Goal: Obtain resource: Obtain resource

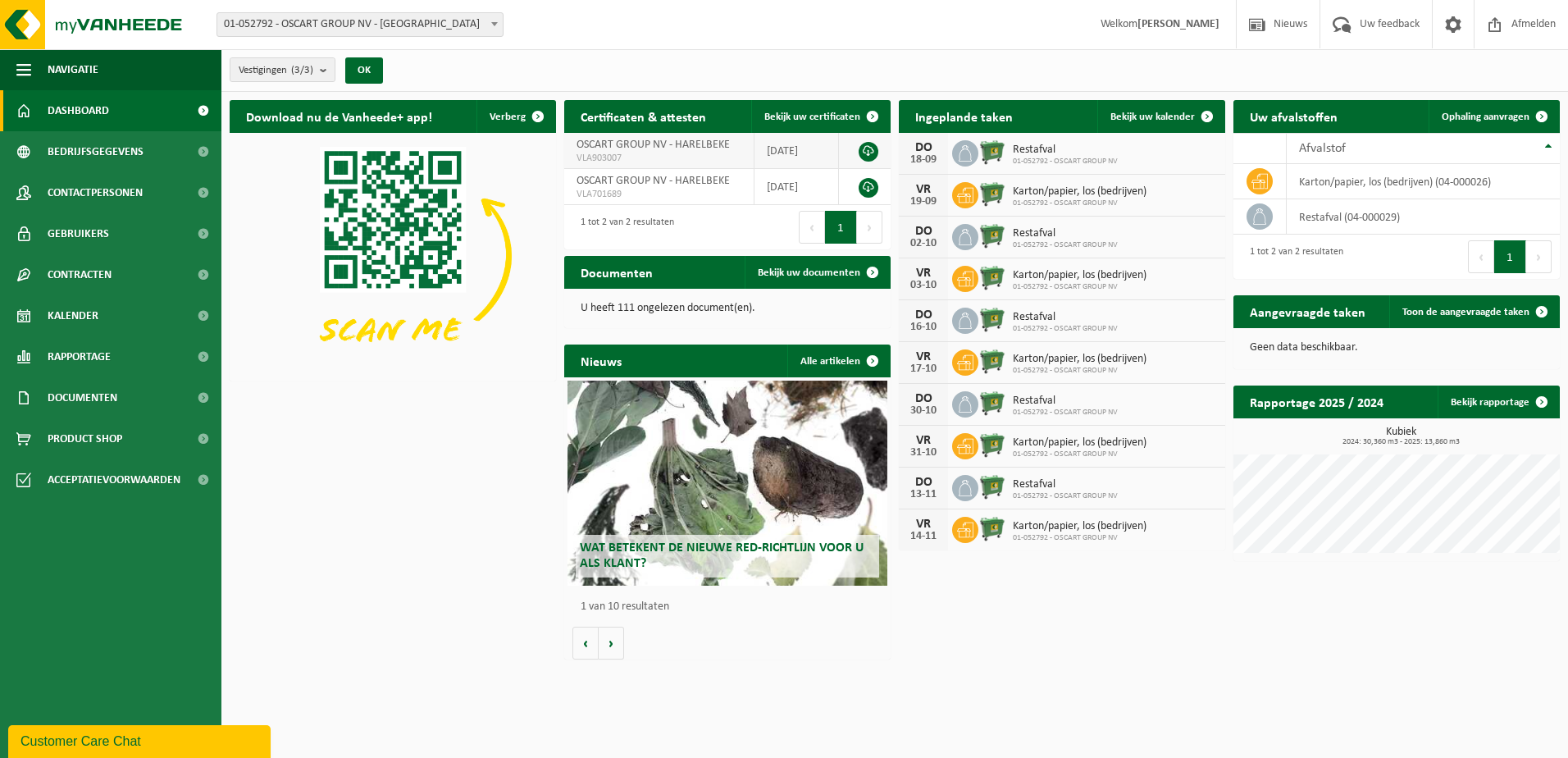
click at [868, 154] on link at bounding box center [868, 151] width 20 height 20
click at [19, 70] on span "button" at bounding box center [23, 69] width 15 height 41
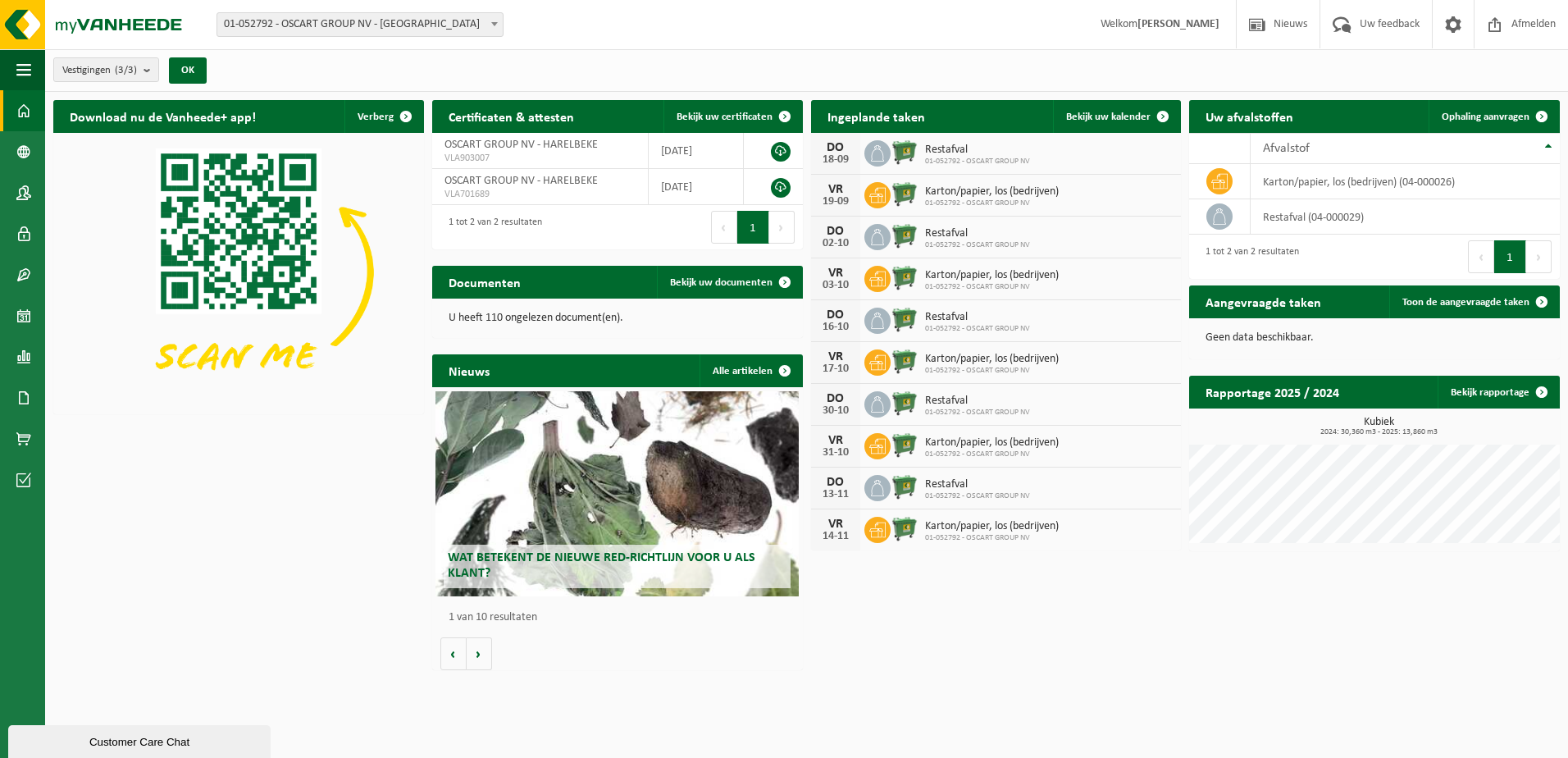
click at [24, 113] on span at bounding box center [23, 111] width 15 height 41
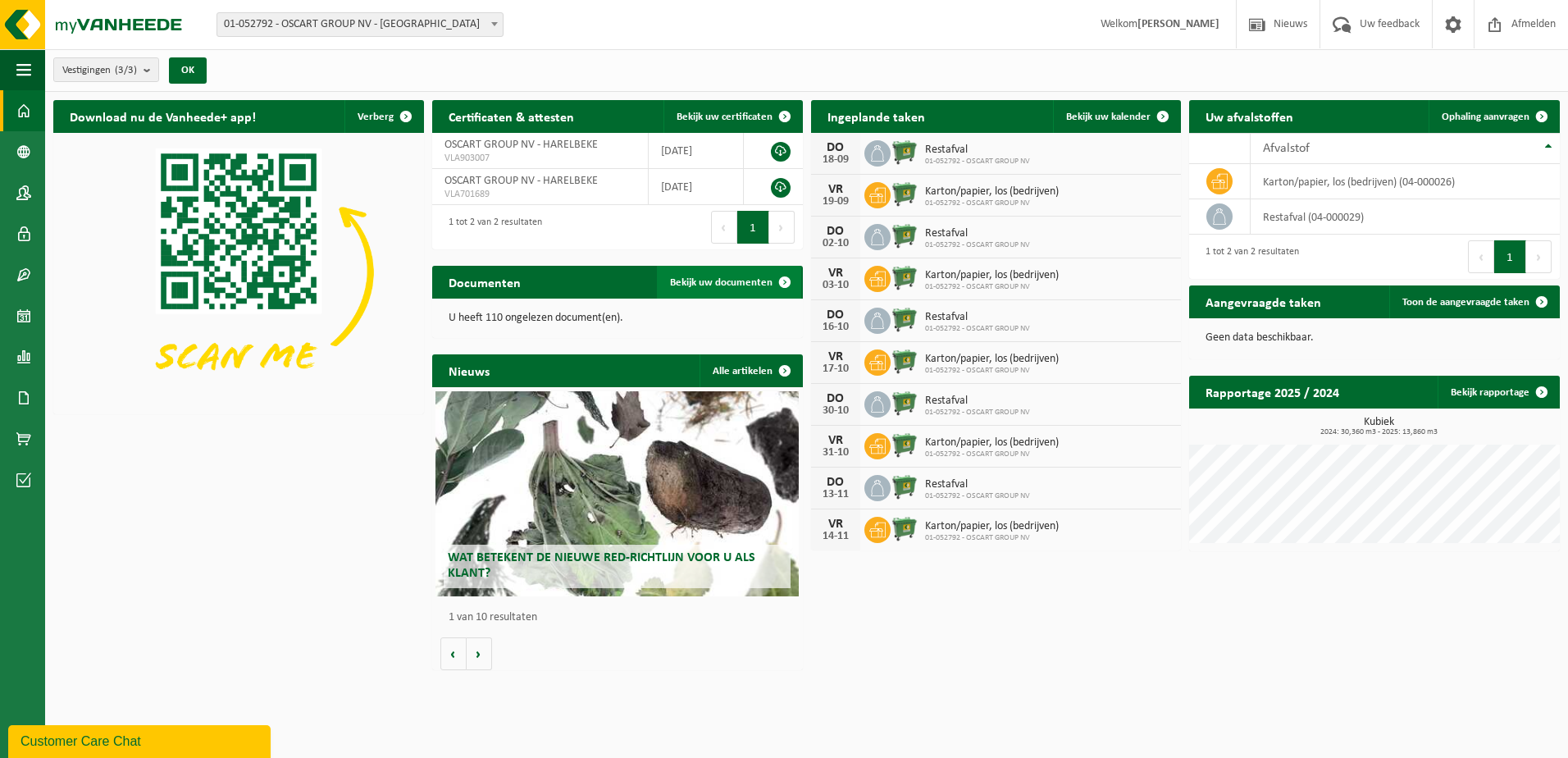
click at [686, 282] on span "Bekijk uw documenten" at bounding box center [721, 282] width 103 height 10
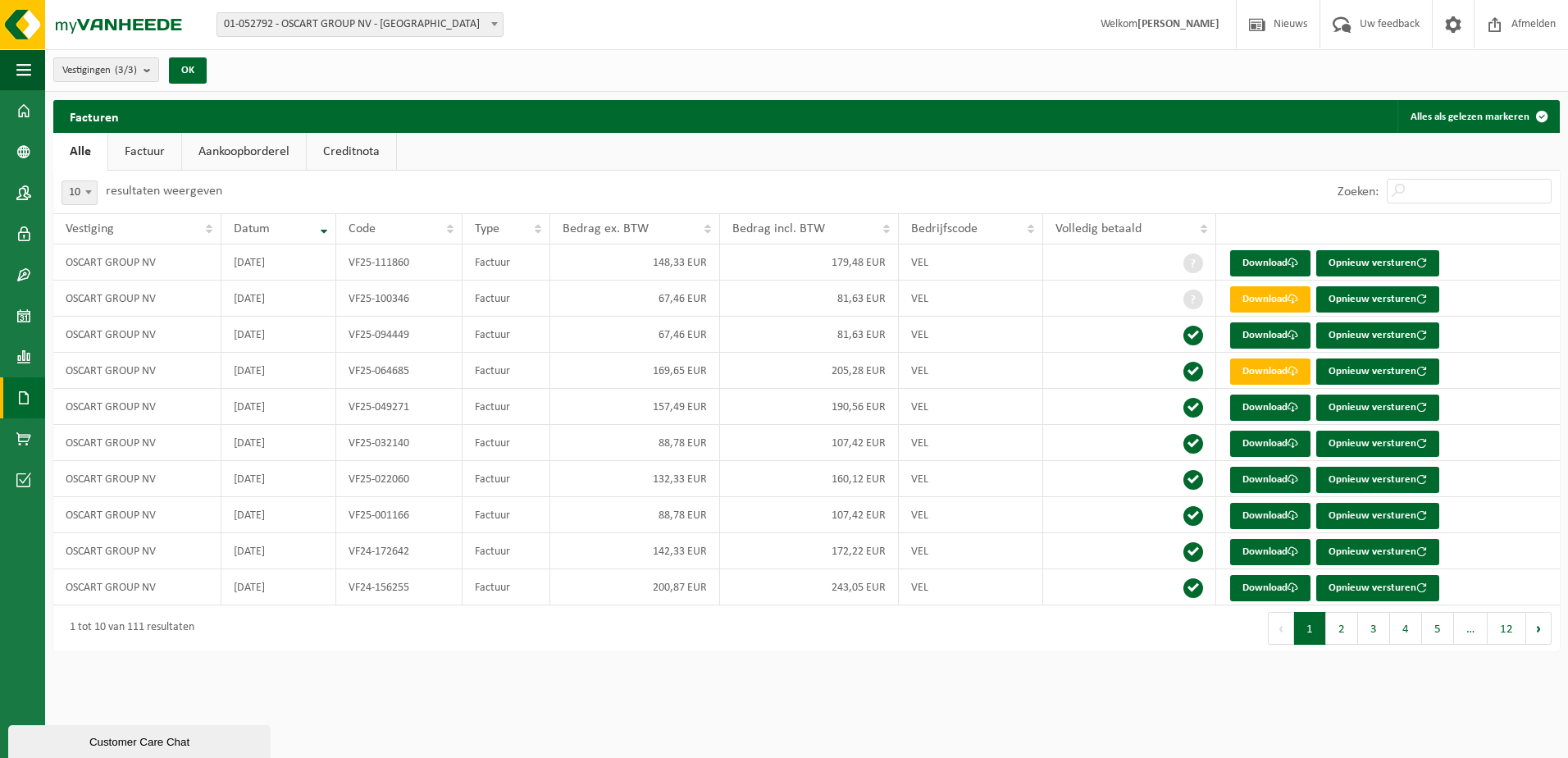
click at [141, 150] on link "Factuur" at bounding box center [144, 152] width 73 height 38
click at [210, 153] on link "Aankoopborderel" at bounding box center [245, 152] width 124 height 38
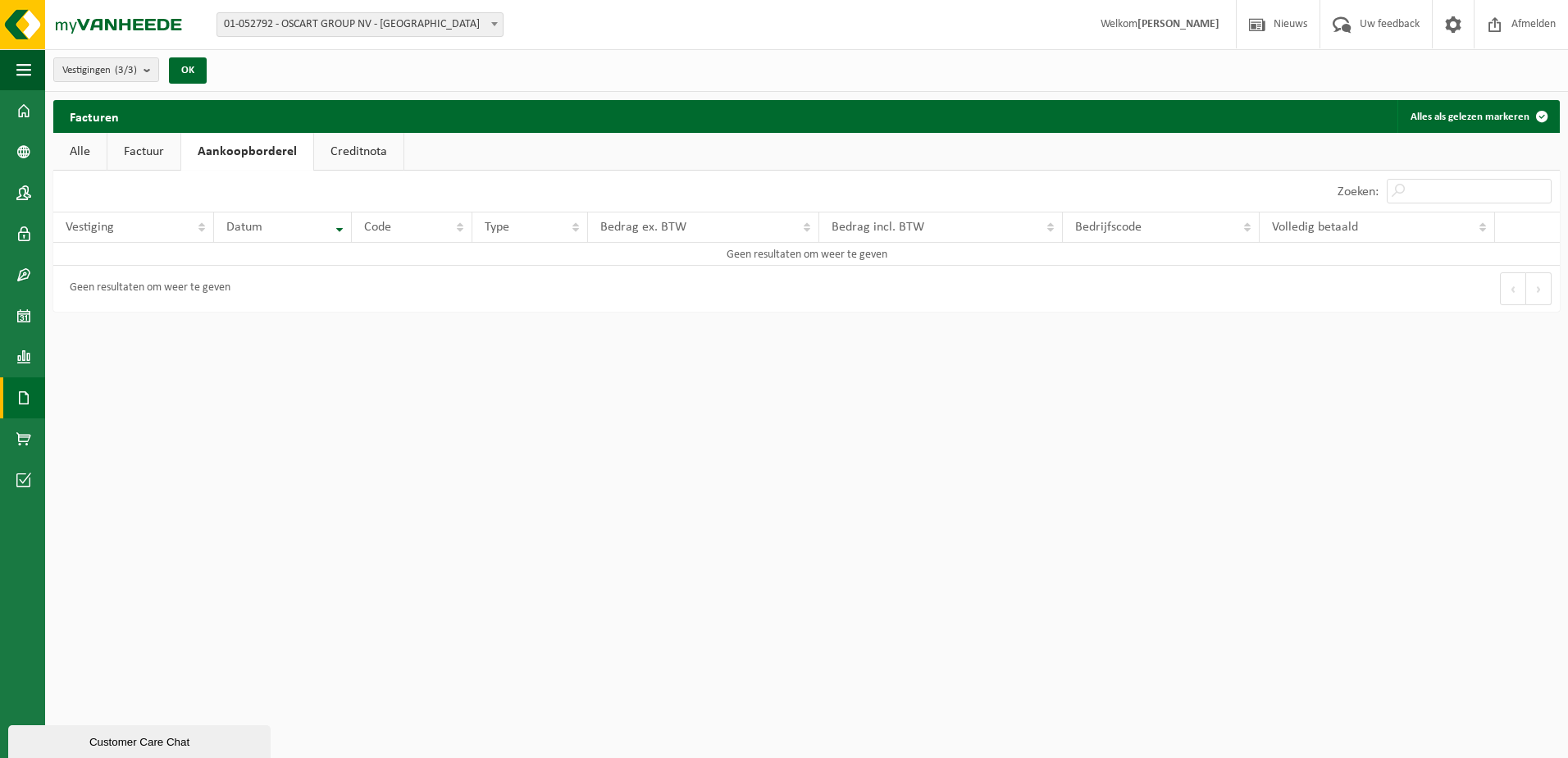
click at [377, 151] on link "Creditnota" at bounding box center [359, 152] width 89 height 38
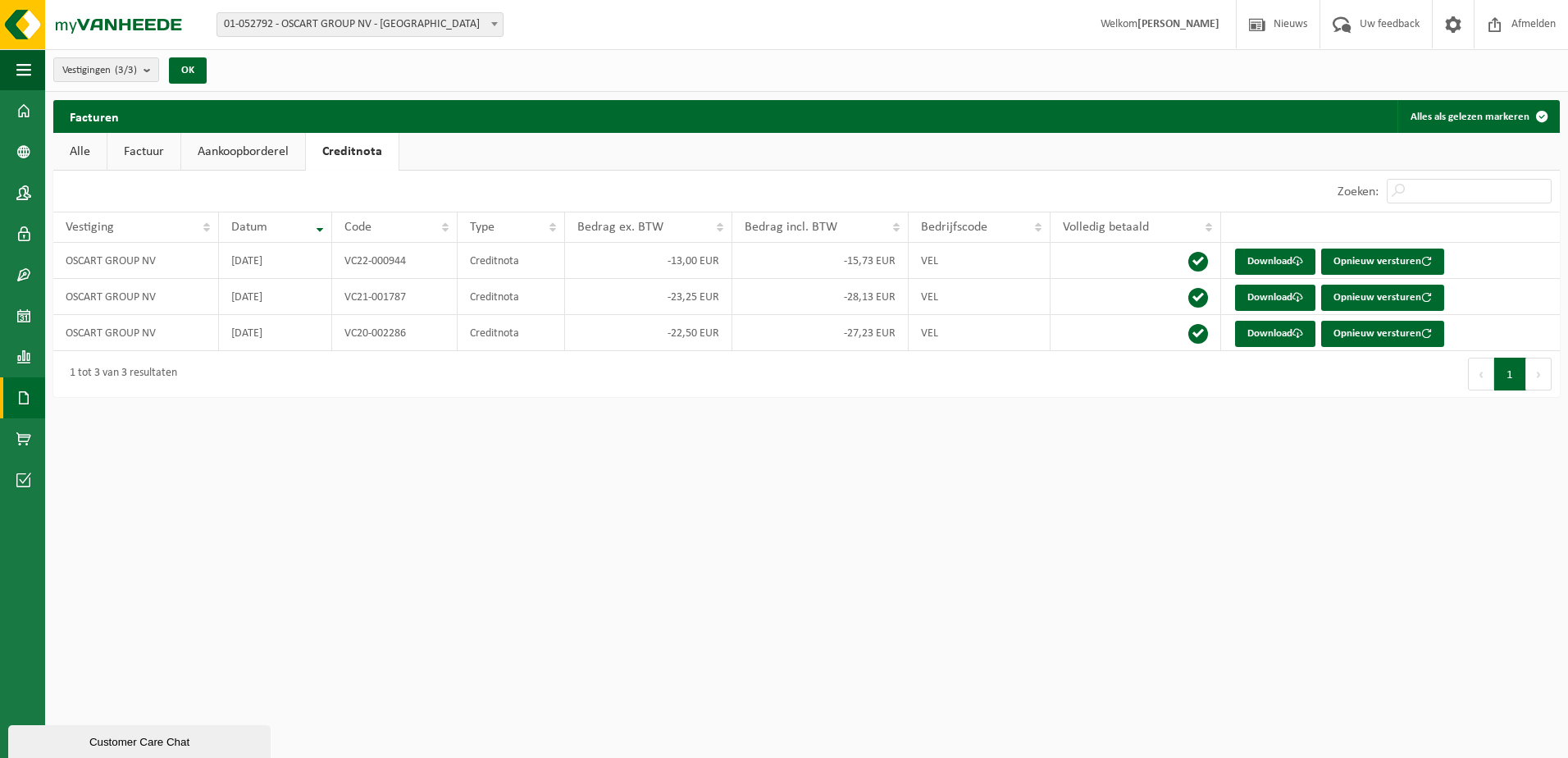
click at [58, 157] on link "Alle" at bounding box center [80, 152] width 53 height 38
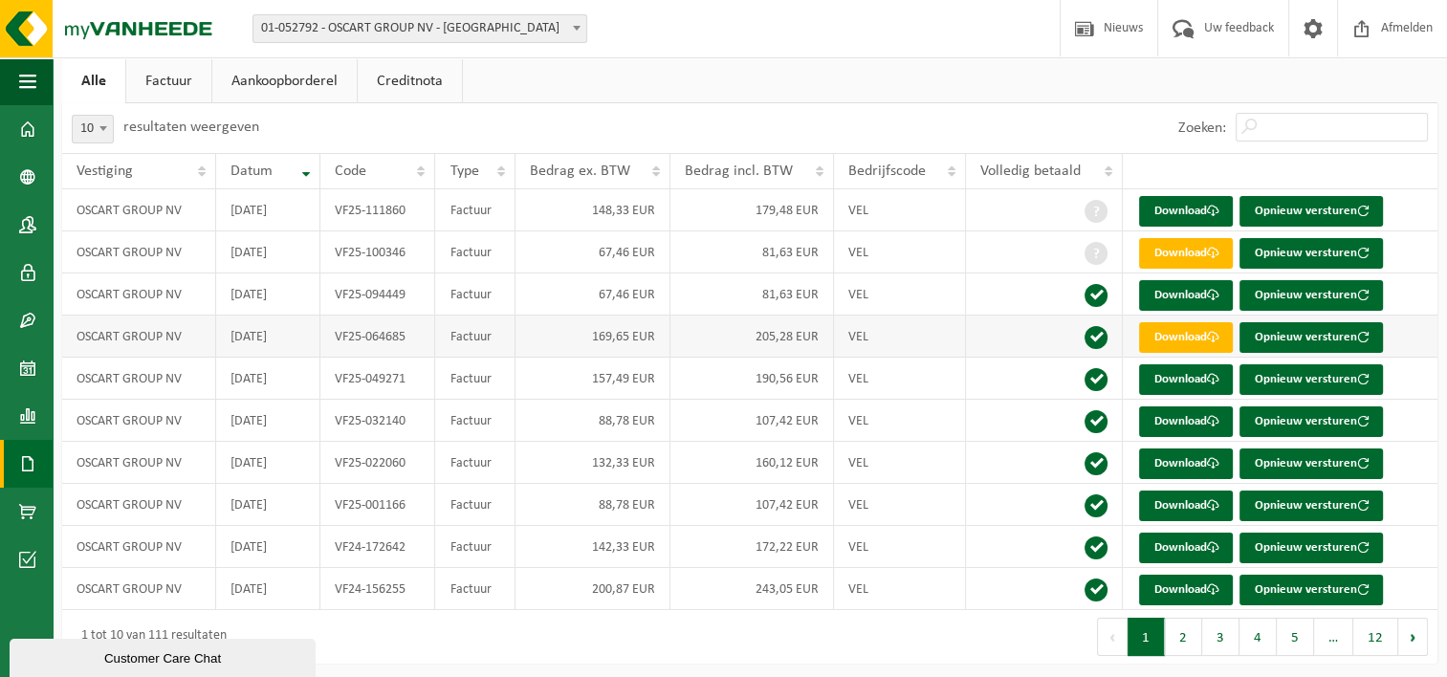
scroll to position [98, 0]
